Goal: Transaction & Acquisition: Download file/media

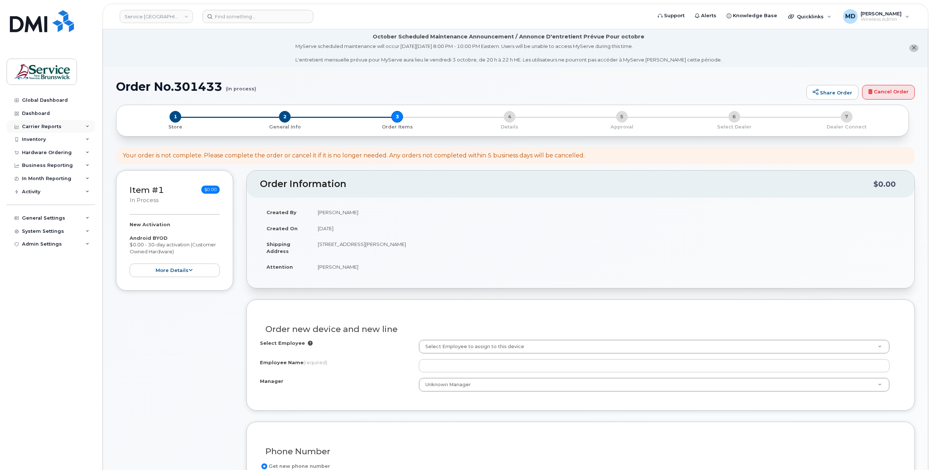
click at [39, 127] on div "Carrier Reports" at bounding box center [42, 127] width 40 height 6
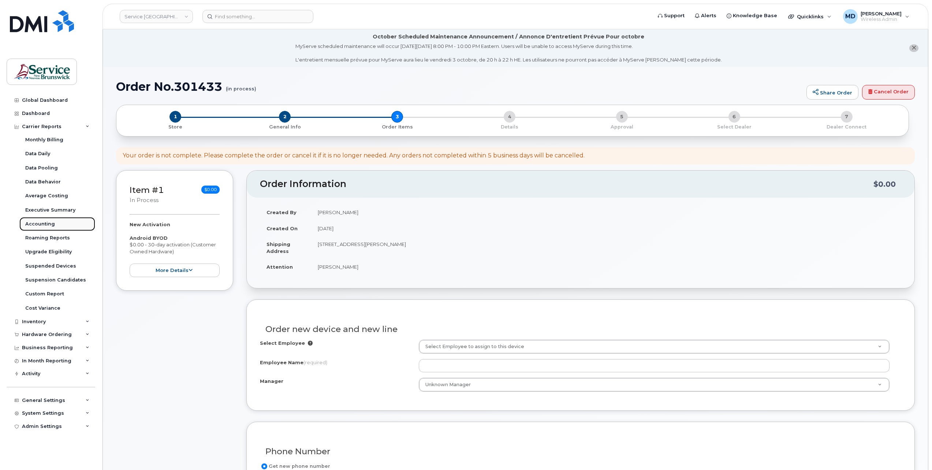
click at [42, 223] on div "Accounting" at bounding box center [40, 224] width 30 height 7
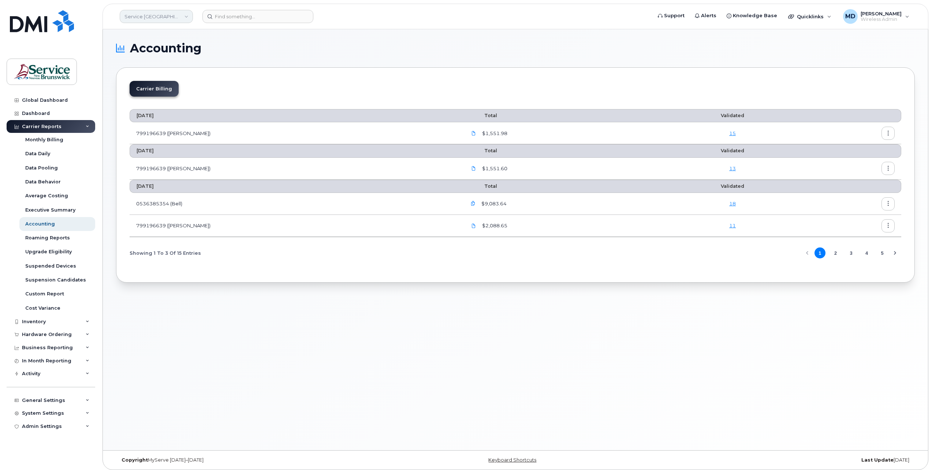
click at [188, 18] on link "Service New Brunswick (SNB)" at bounding box center [156, 16] width 73 height 13
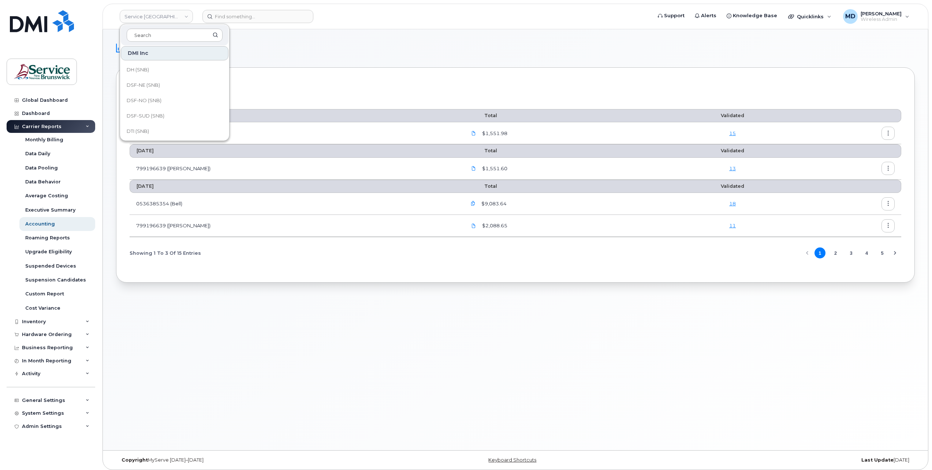
scroll to position [87, 0]
click at [134, 93] on link "DSF-NO (SNB)" at bounding box center [175, 90] width 108 height 15
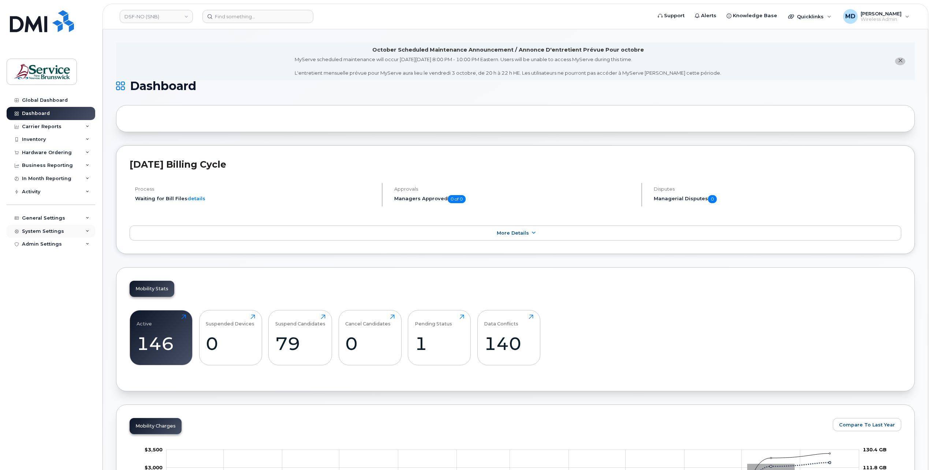
click at [47, 233] on div "System Settings" at bounding box center [43, 231] width 42 height 6
click at [35, 342] on div "Users" at bounding box center [32, 342] width 15 height 7
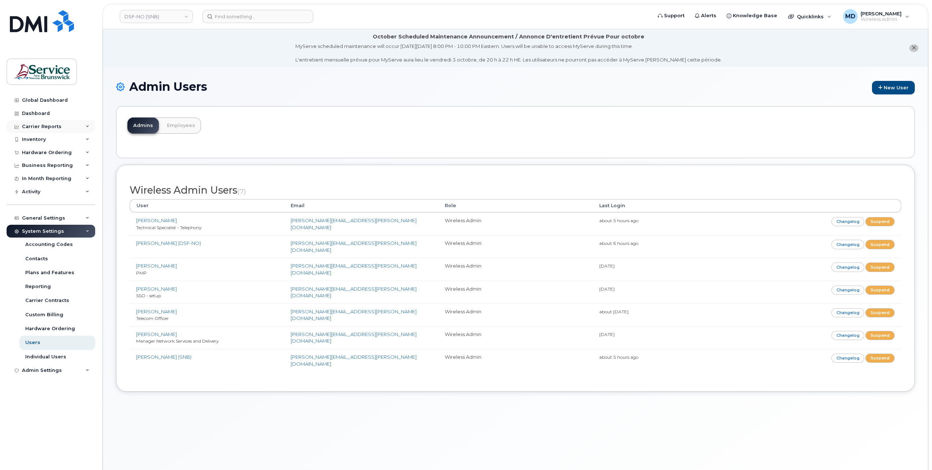
click at [42, 125] on div "Carrier Reports" at bounding box center [42, 127] width 40 height 6
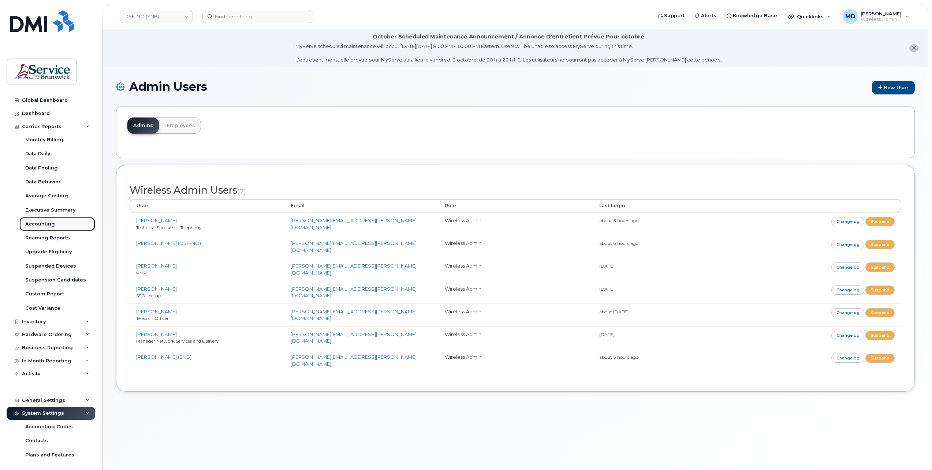
click at [44, 220] on link "Accounting" at bounding box center [57, 224] width 76 height 14
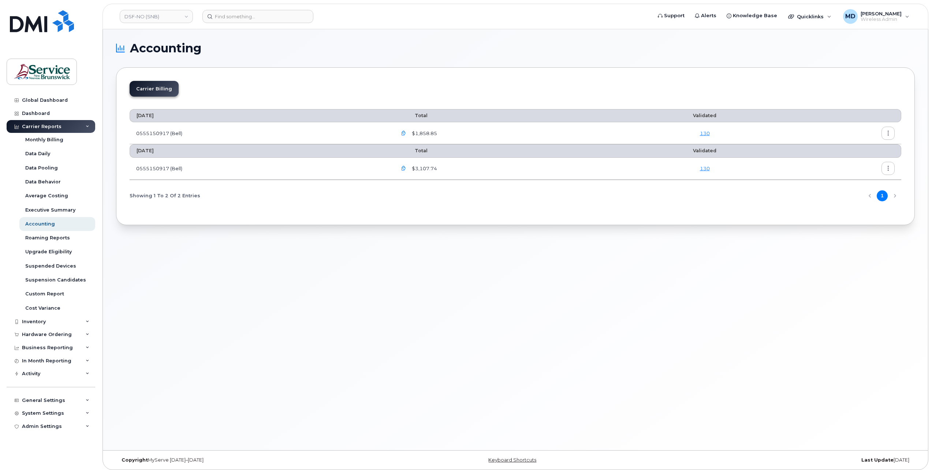
click at [406, 133] on icon "button" at bounding box center [403, 133] width 5 height 5
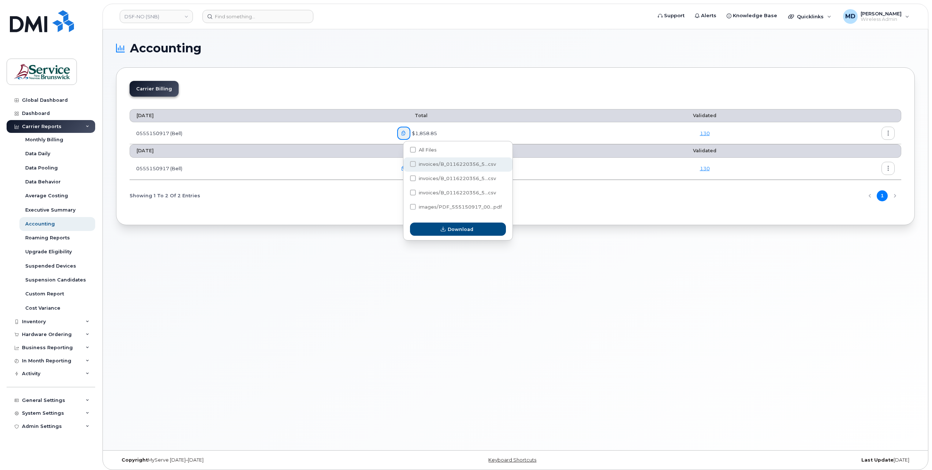
click at [469, 162] on span "invoices/B_0116220356_5...csv" at bounding box center [457, 163] width 77 height 5
click at [405, 163] on input "invoices/B_0116220356_5...csv" at bounding box center [403, 165] width 4 height 4
checkbox input "true"
drag, startPoint x: 449, startPoint y: 233, endPoint x: 439, endPoint y: 233, distance: 9.5
click at [449, 233] on span "Download" at bounding box center [461, 229] width 26 height 7
